Goal: Navigation & Orientation: Find specific page/section

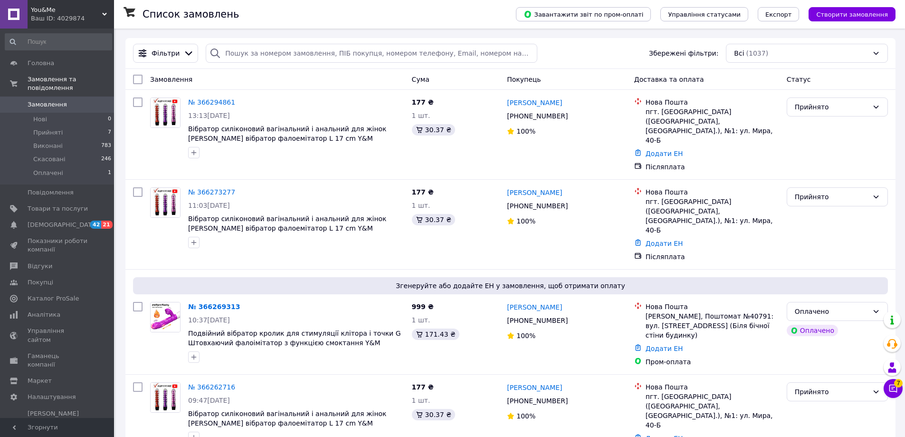
click at [54, 15] on div "Ваш ID: 4029874" at bounding box center [72, 18] width 83 height 9
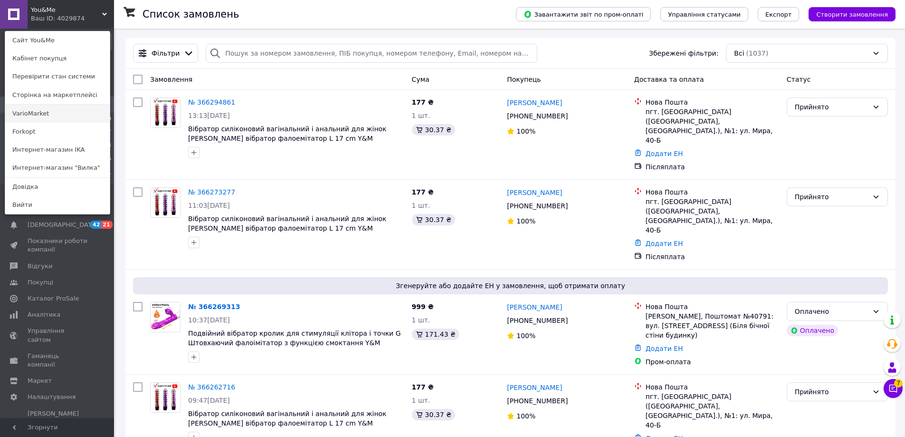
click at [53, 115] on link "VarioMarket" at bounding box center [57, 114] width 105 height 18
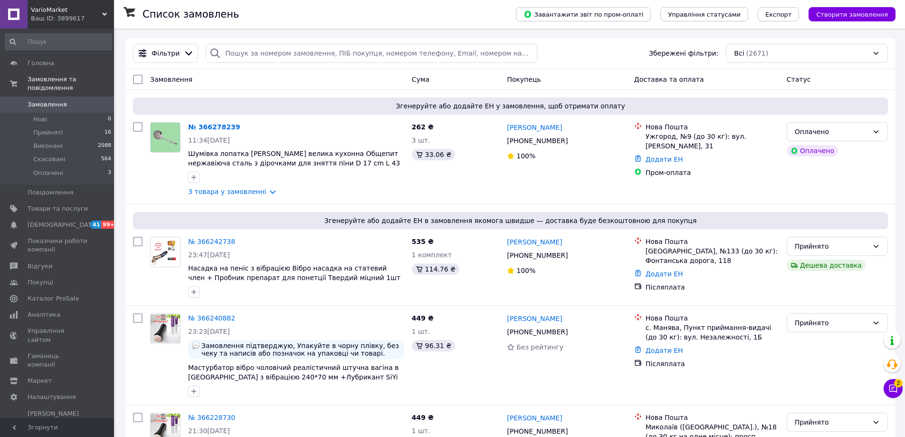
click at [51, 22] on div "Ваш ID: 3899617" at bounding box center [72, 18] width 83 height 9
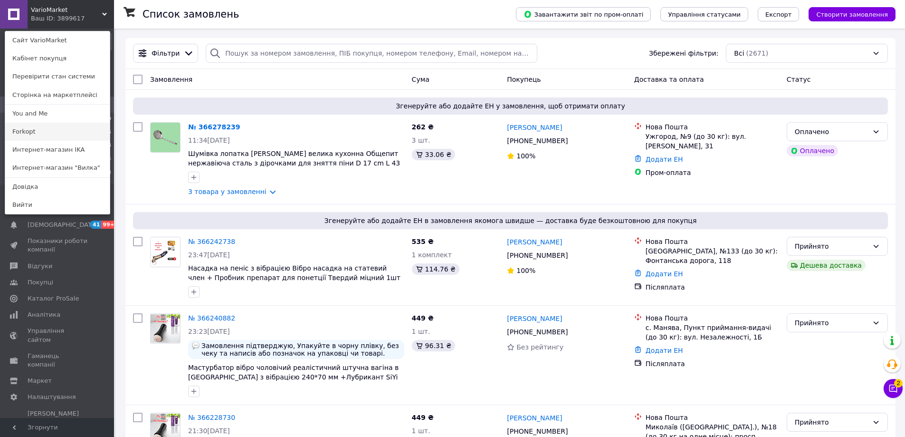
click at [53, 132] on link "Forkopt" at bounding box center [57, 132] width 105 height 18
